Goal: Download file/media

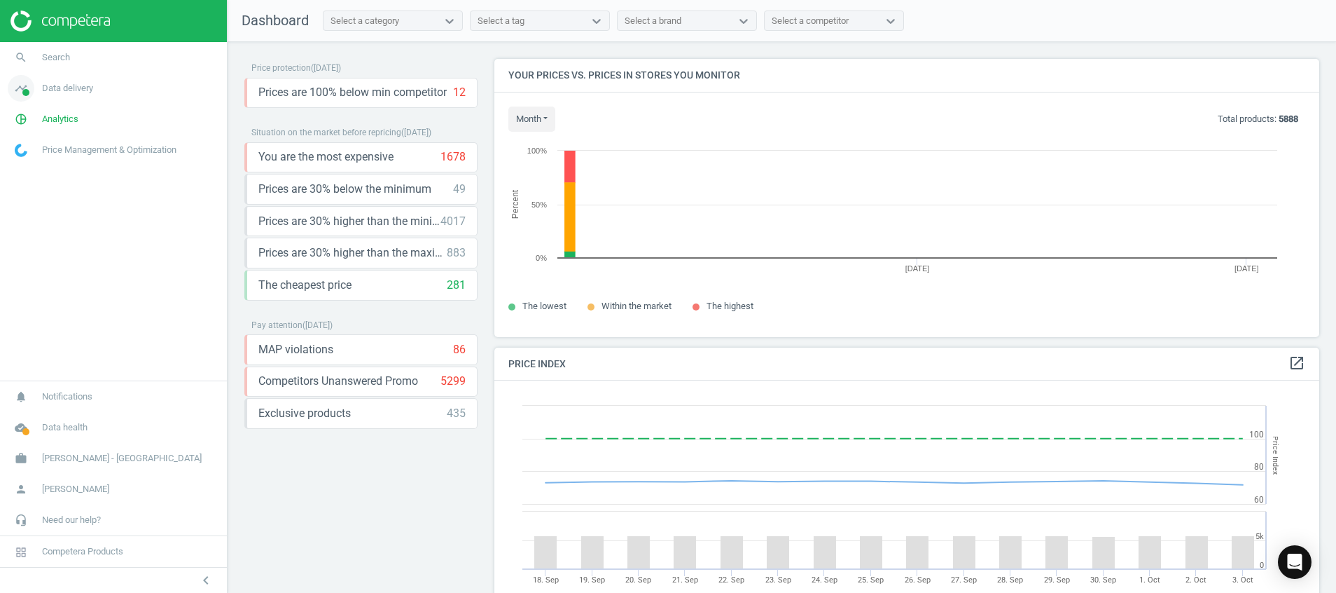
scroll to position [310, 842]
click at [13, 85] on icon "timeline" at bounding box center [21, 88] width 27 height 27
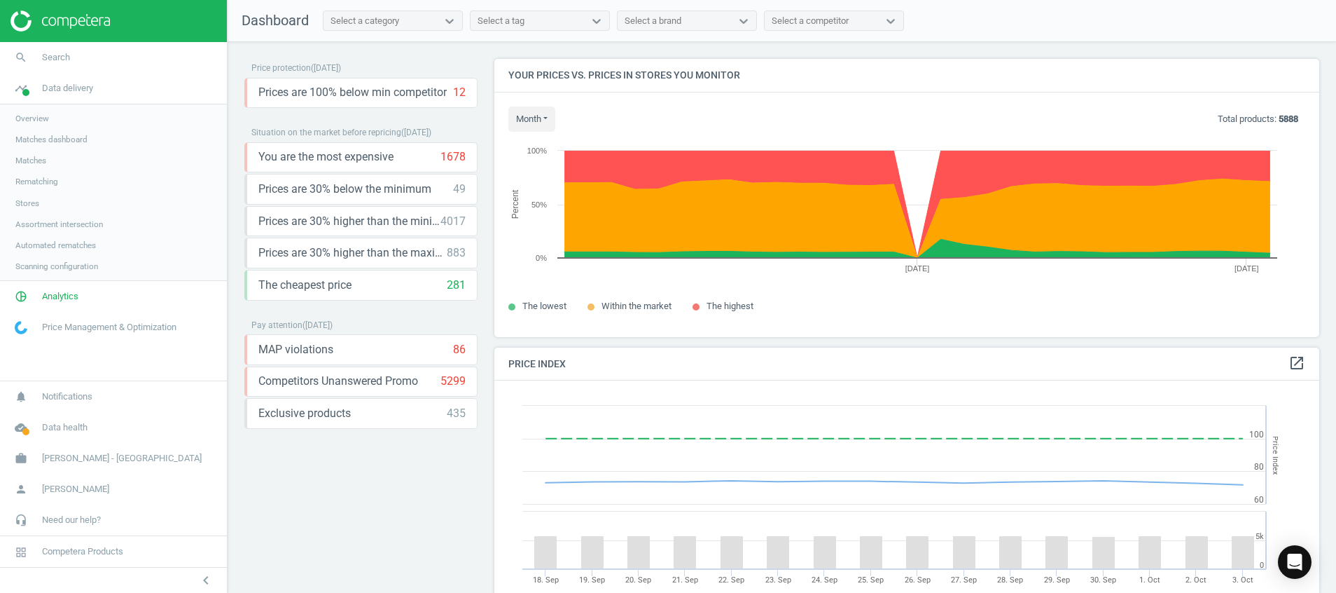
click at [32, 202] on span "Stores" at bounding box center [27, 203] width 24 height 11
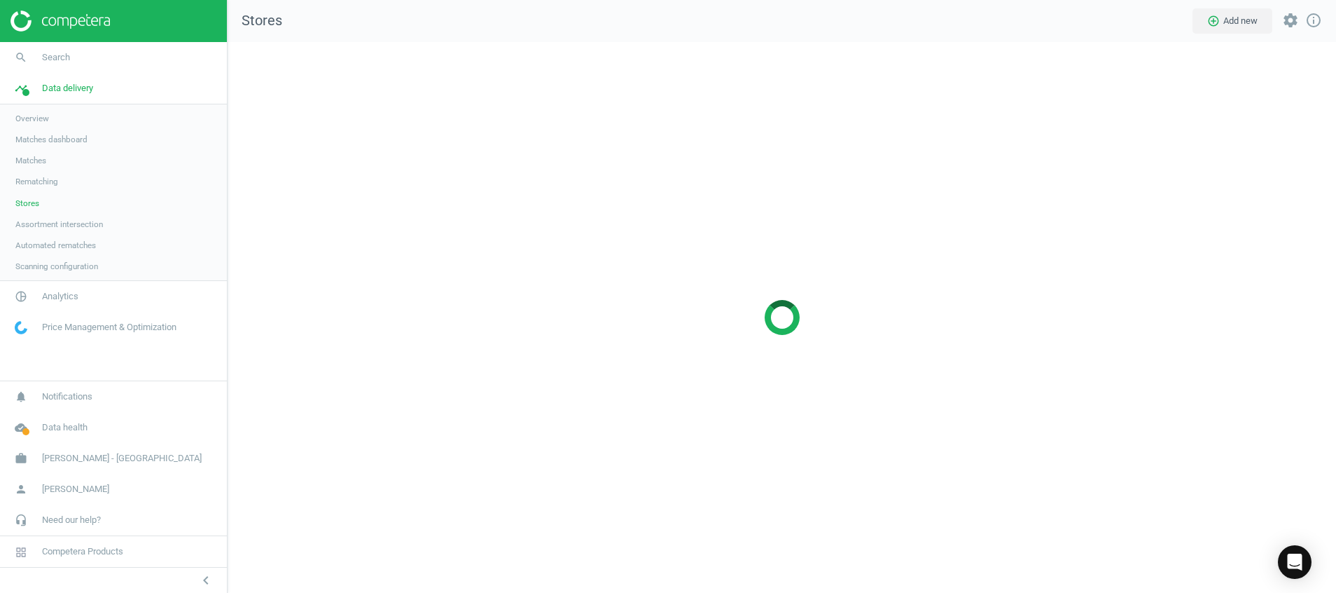
scroll to position [583, 1142]
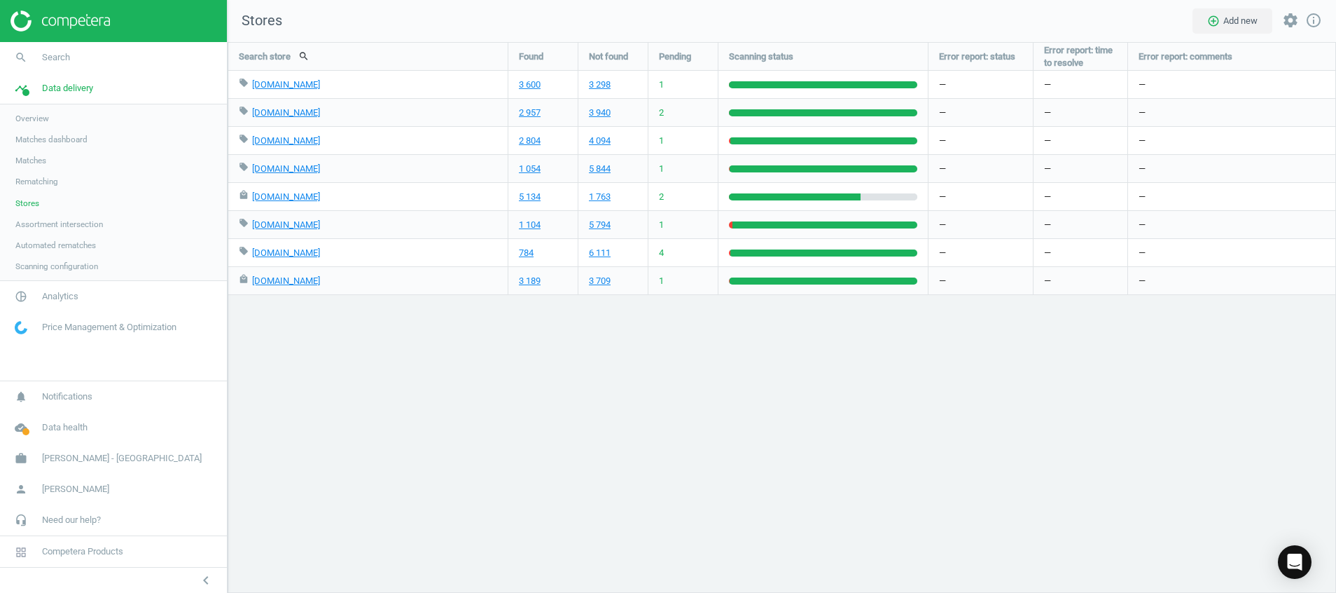
click at [91, 9] on div at bounding box center [113, 21] width 227 height 42
click at [89, 18] on img at bounding box center [60, 21] width 99 height 21
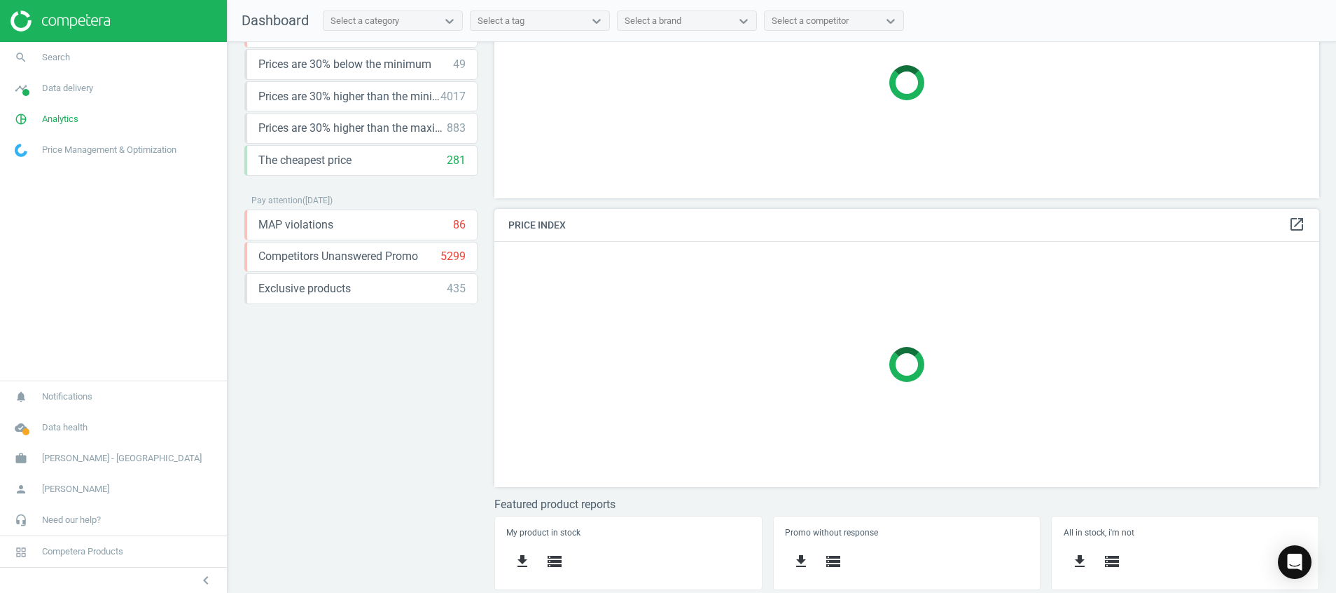
scroll to position [293, 0]
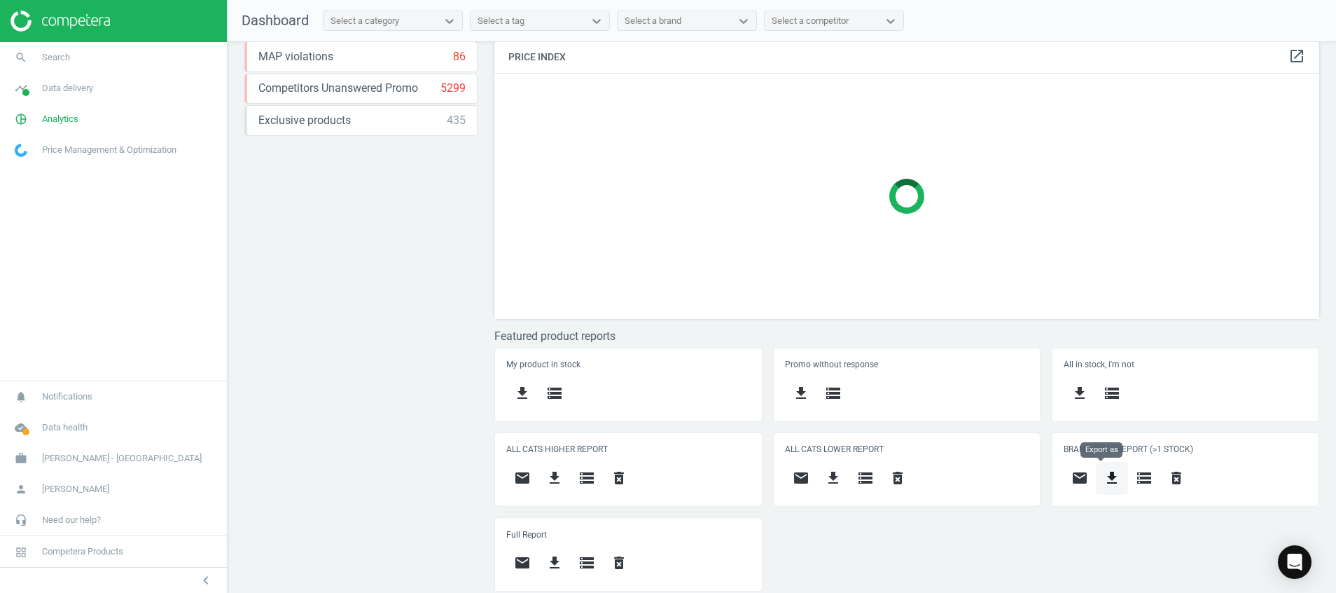
click at [1104, 481] on icon "get_app" at bounding box center [1112, 477] width 17 height 17
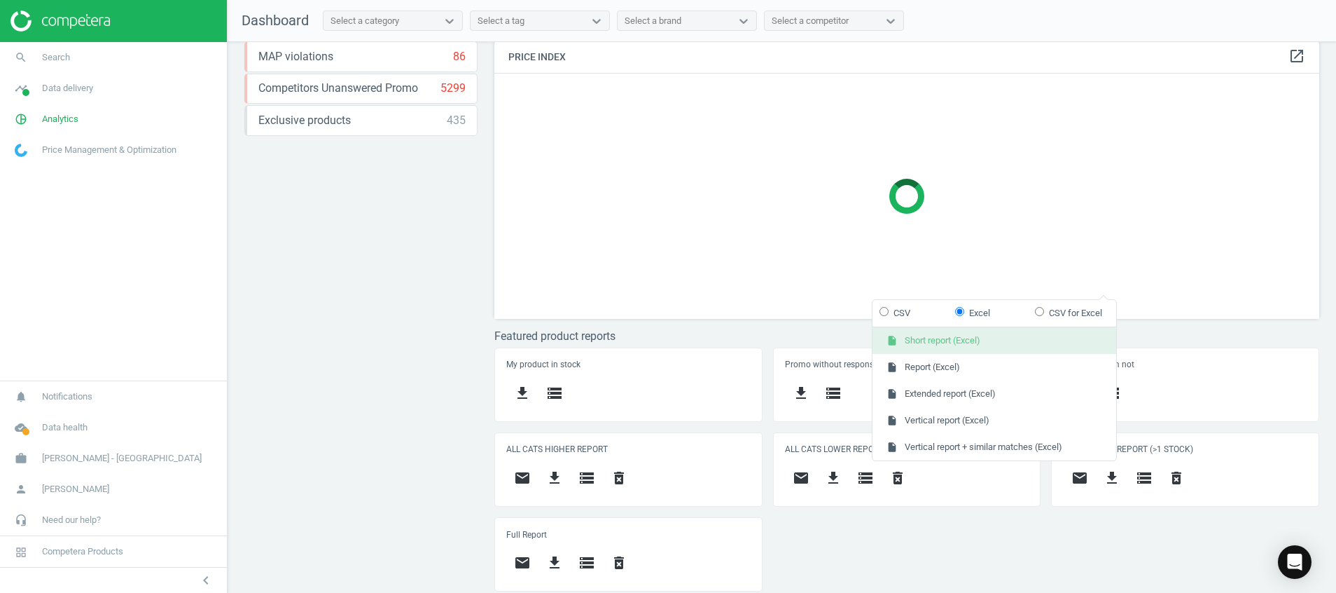
click at [1008, 348] on button "insert_drive_file Short report (Excel)" at bounding box center [995, 340] width 244 height 27
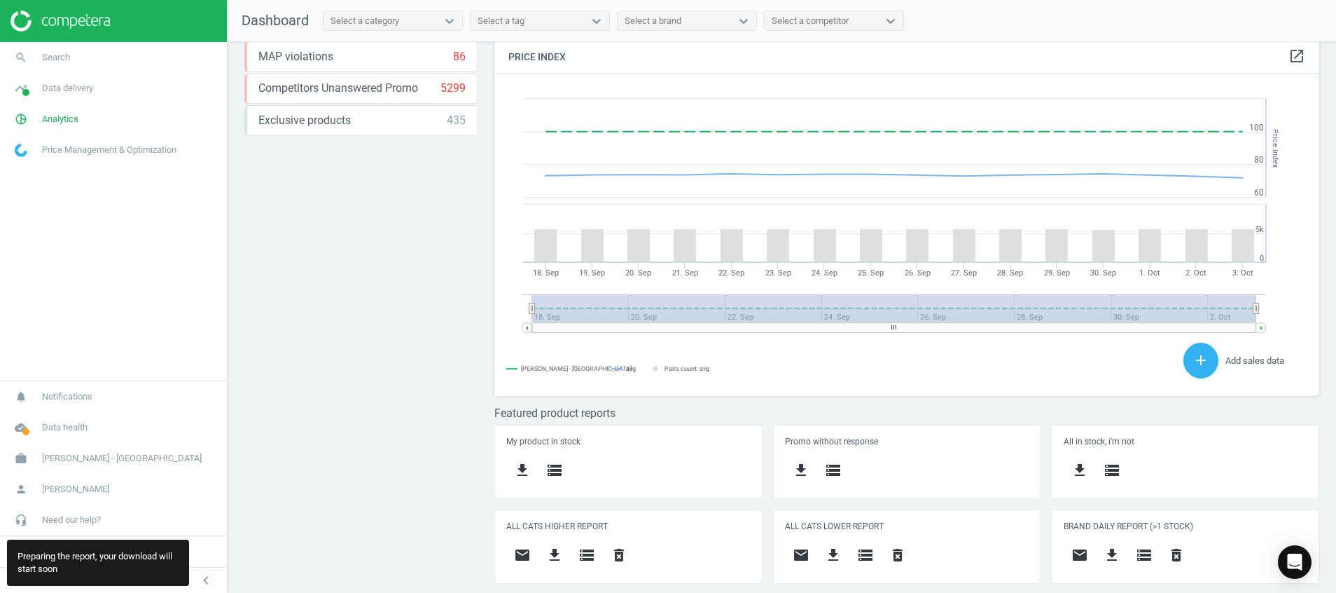
scroll to position [310, 842]
